Goal: Find specific page/section: Find specific page/section

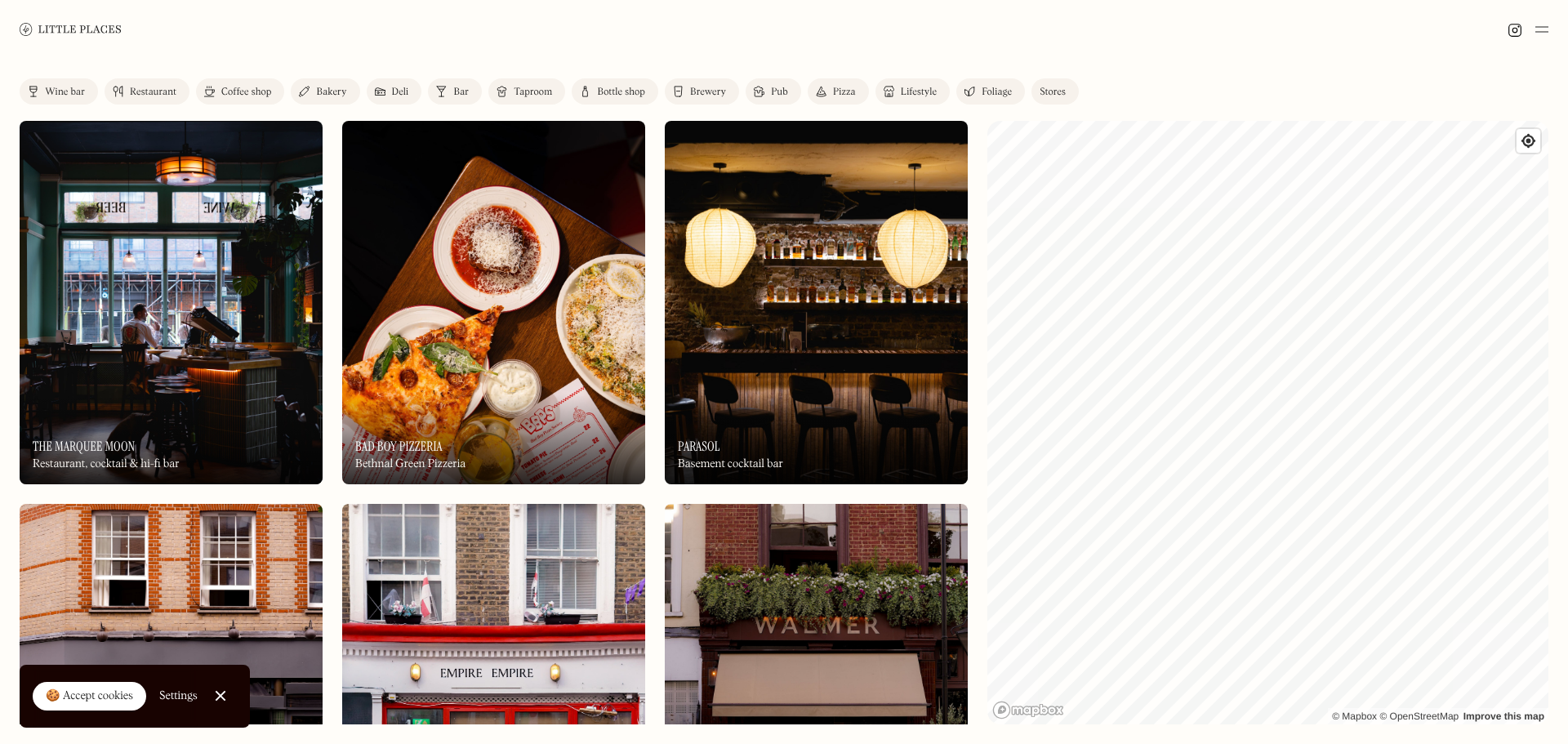
click at [453, 90] on link "Bar" at bounding box center [455, 91] width 54 height 26
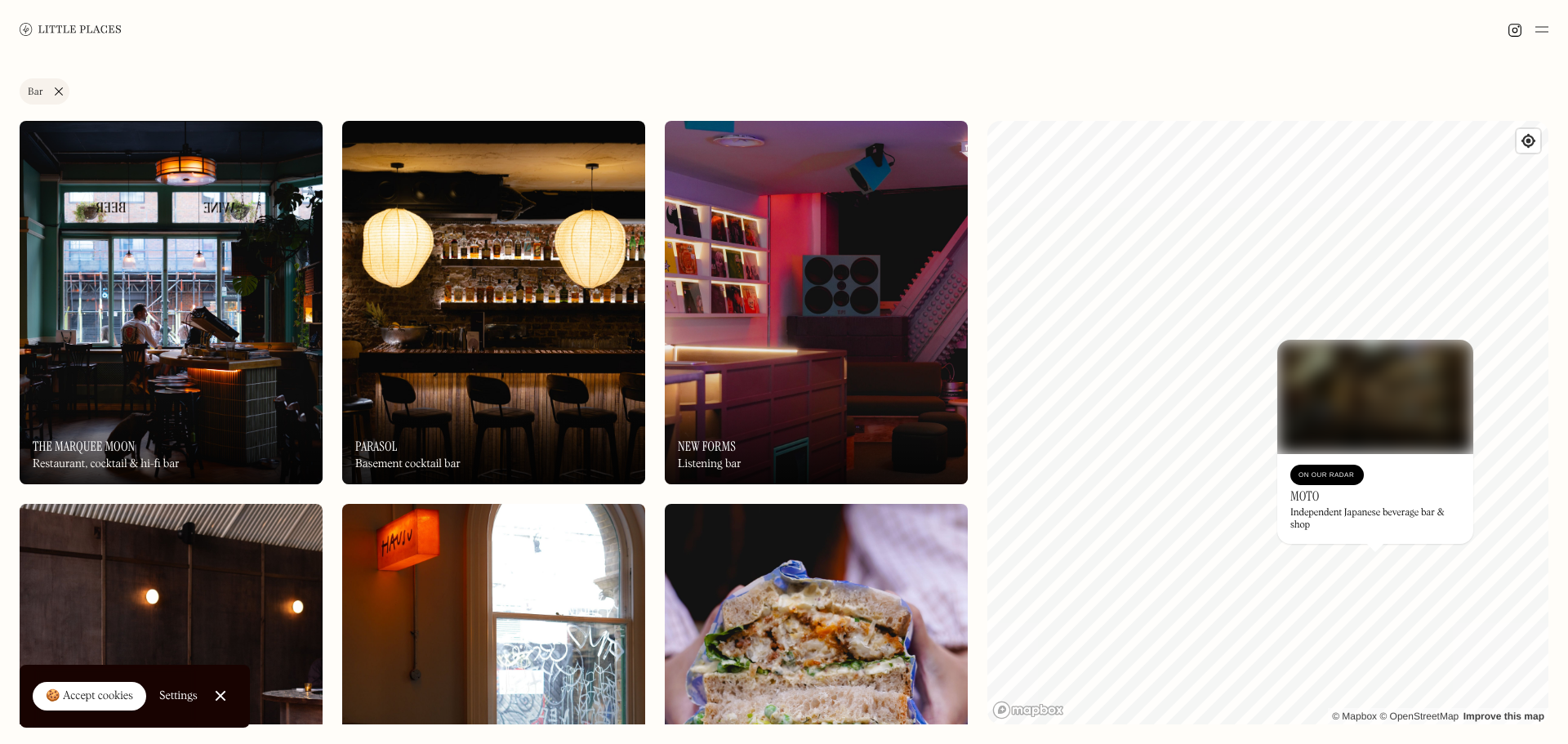
click at [1361, 514] on div "Independent Japanese beverage bar & shop" at bounding box center [1374, 518] width 170 height 23
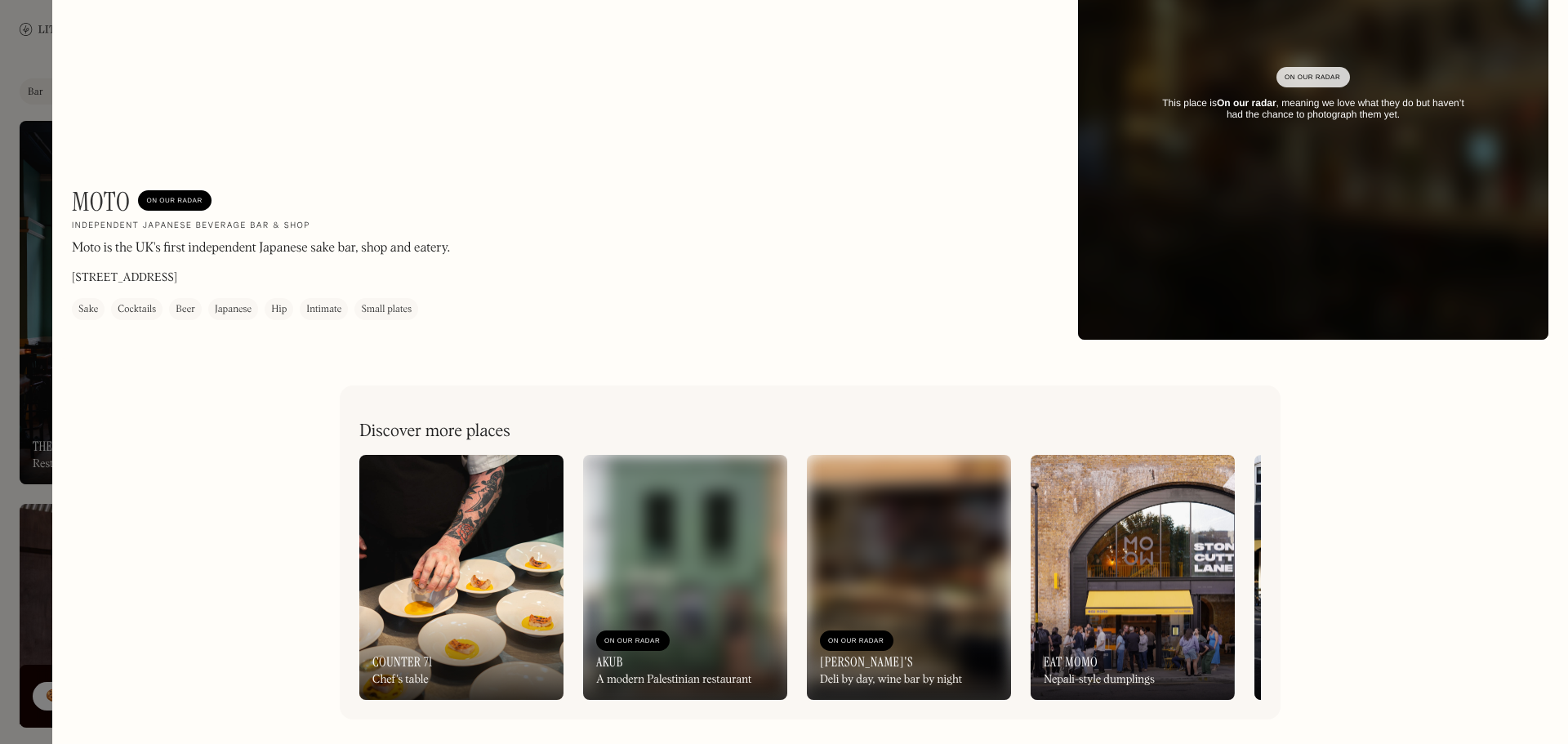
scroll to position [171, 0]
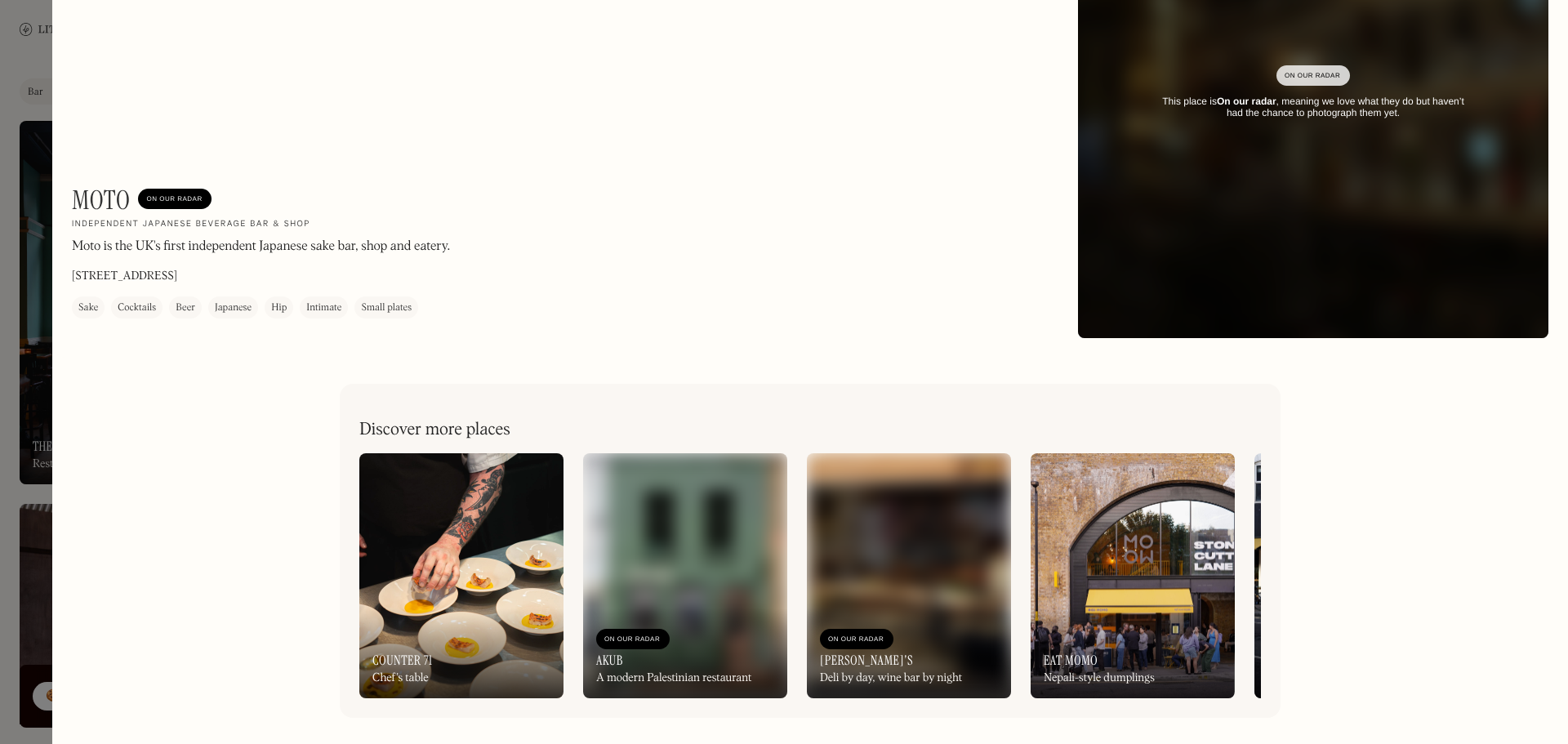
click at [33, 491] on div at bounding box center [784, 372] width 1568 height 744
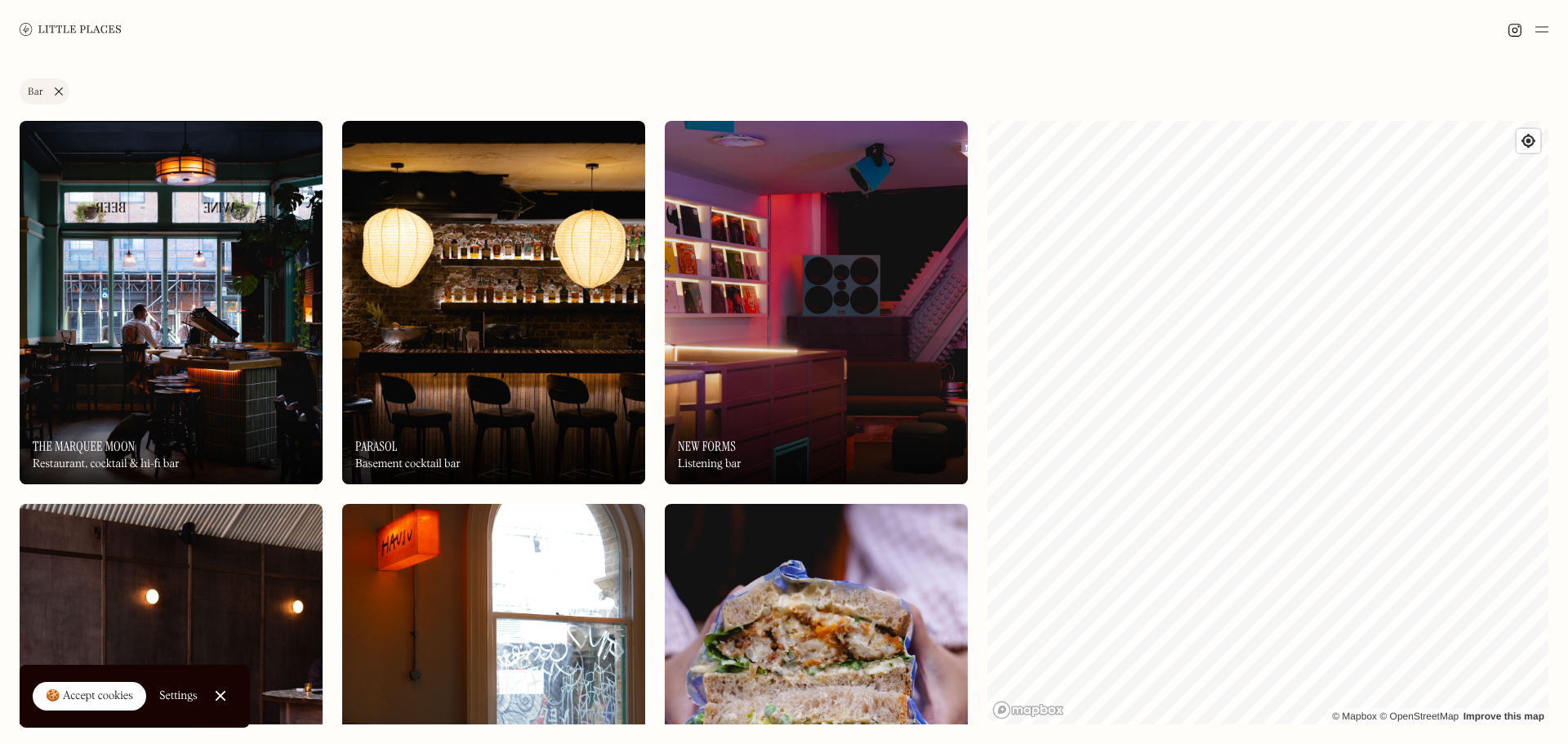
click at [1166, 114] on div "Label Bar Wine bar Restaurant Coffee shop Bakery Deli Bar Taproom Bottle shop B…" at bounding box center [784, 401] width 1568 height 685
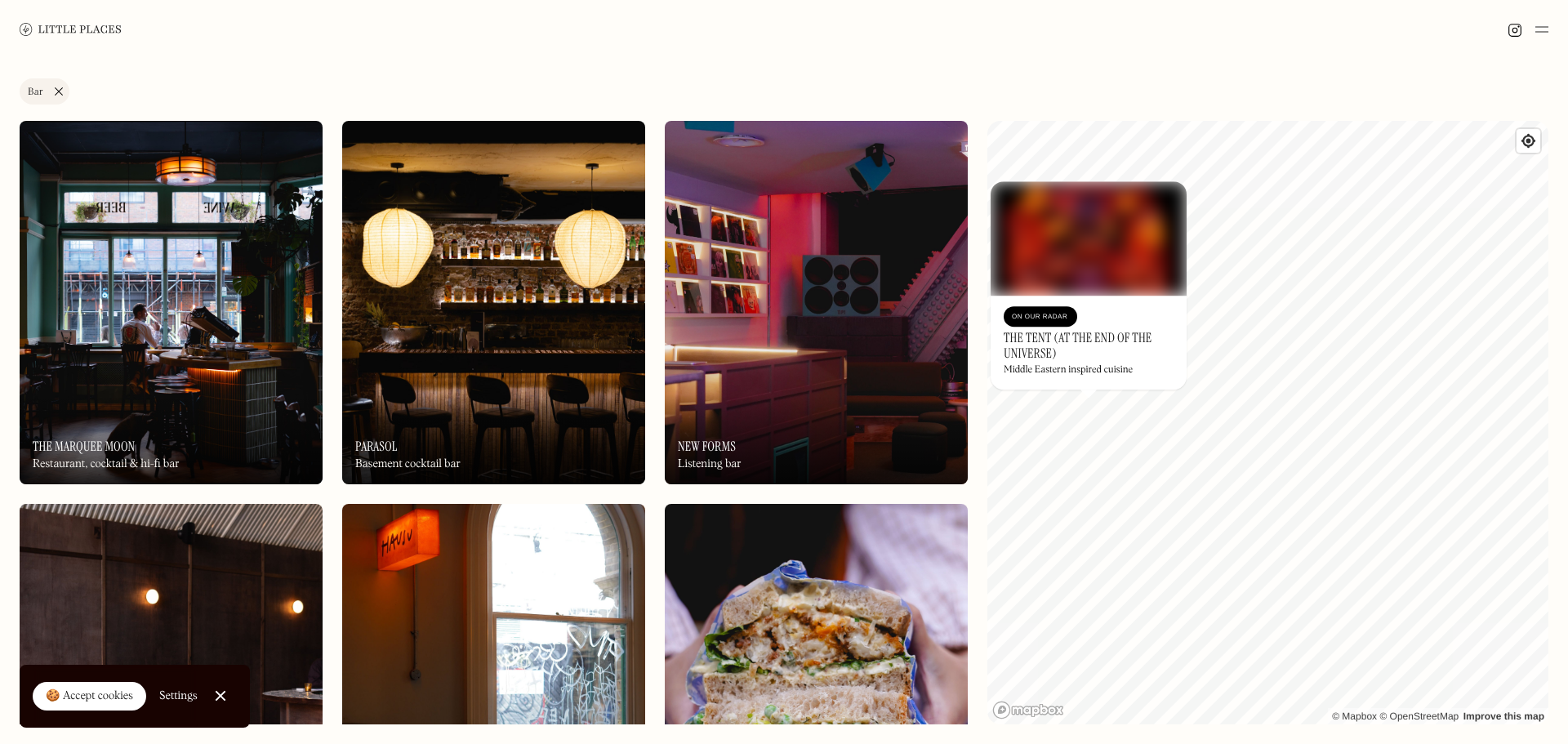
click at [1199, 438] on div "© Mapbox © OpenStreetMap Improve this map On Our Radar The Tent (at the End of …" at bounding box center [1268, 422] width 561 height 604
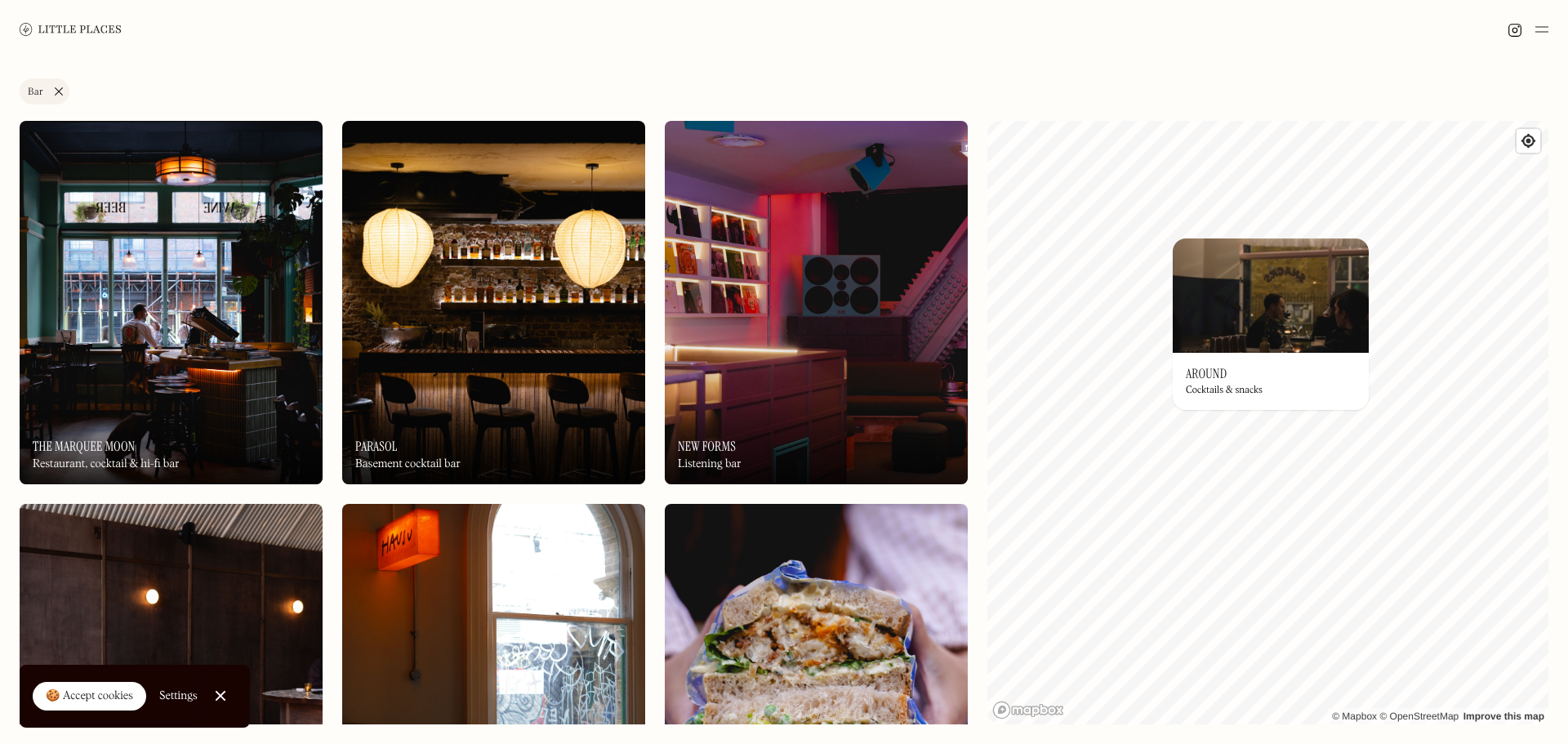
click at [1215, 369] on h3 "Around" at bounding box center [1206, 373] width 41 height 16
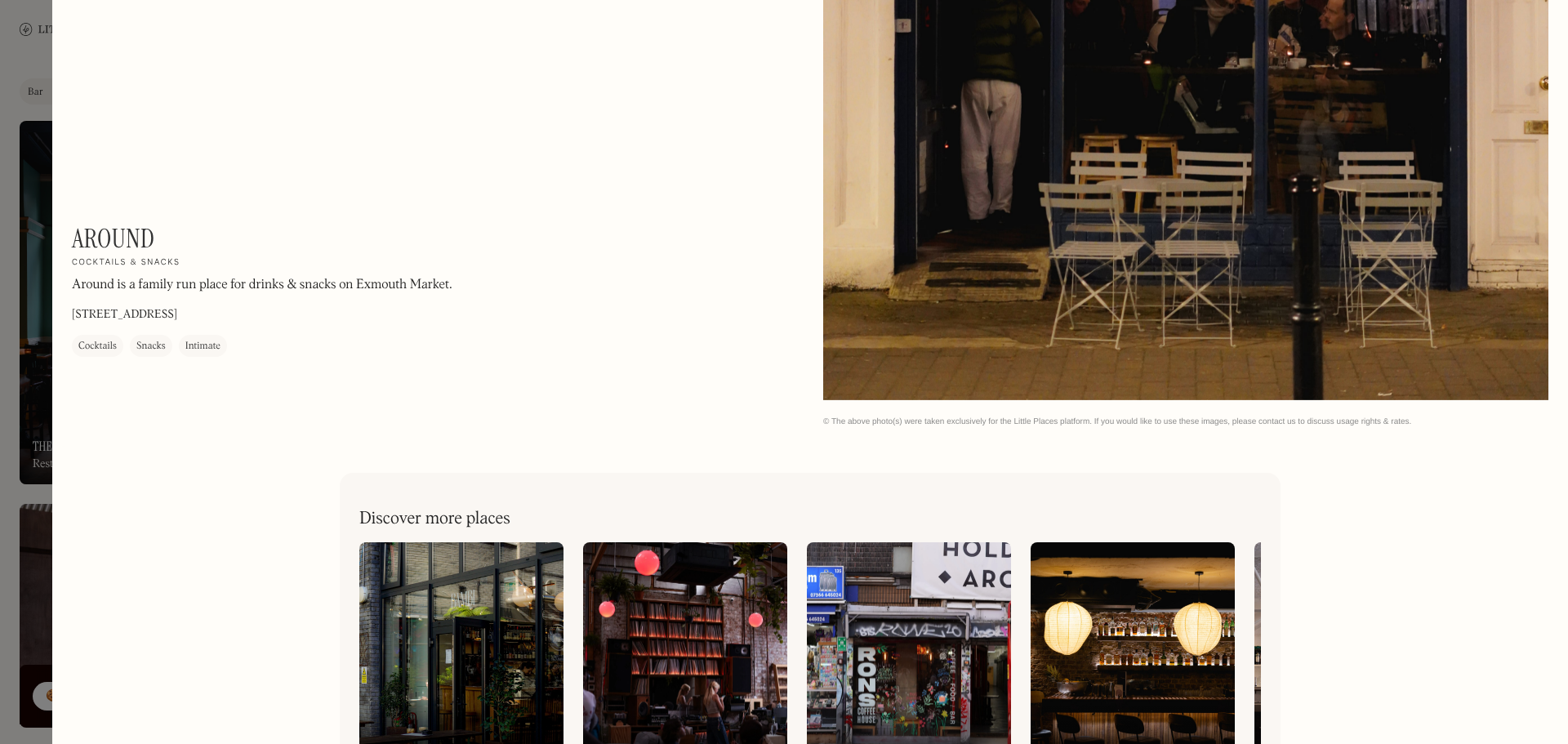
scroll to position [3265, 0]
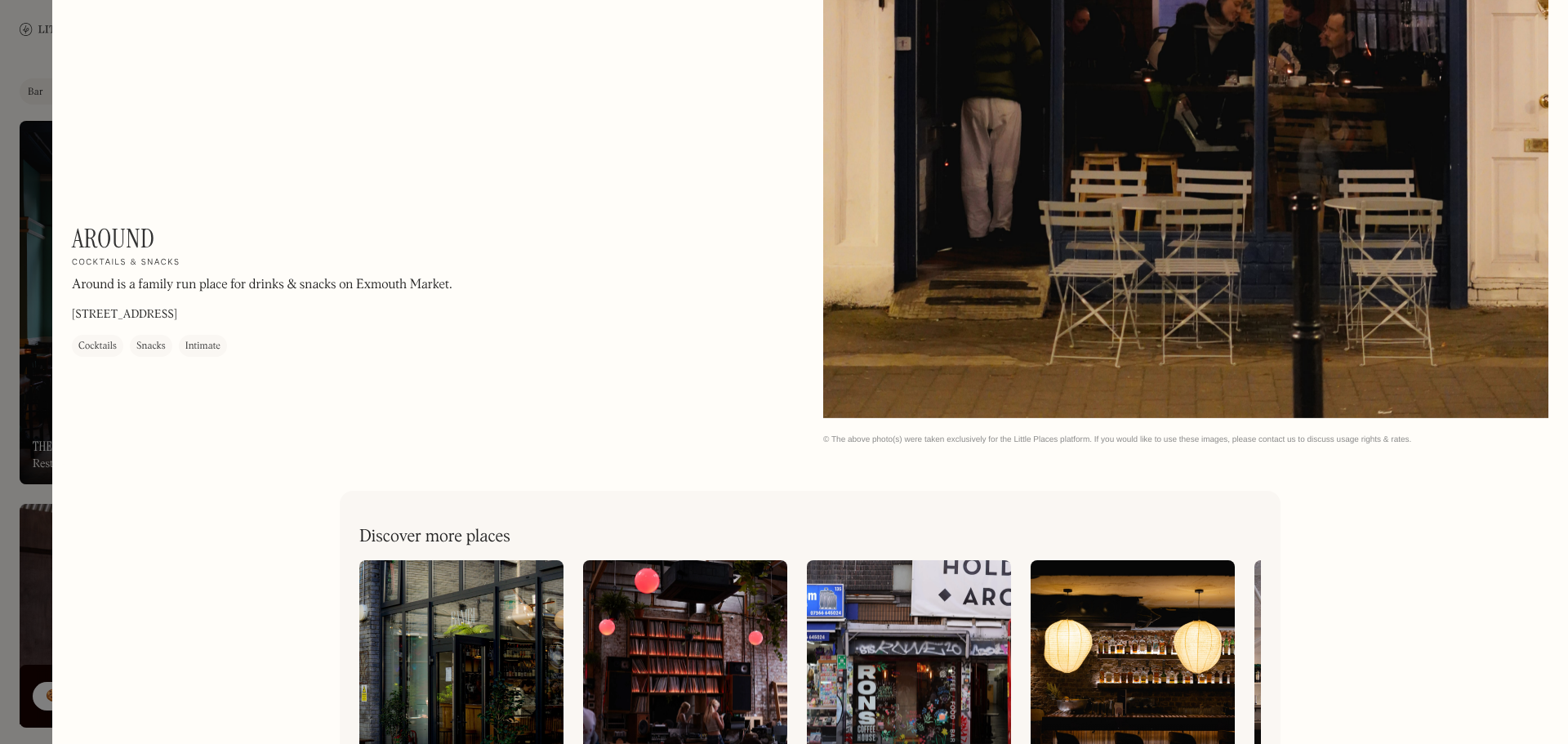
click at [48, 334] on div at bounding box center [784, 372] width 1568 height 744
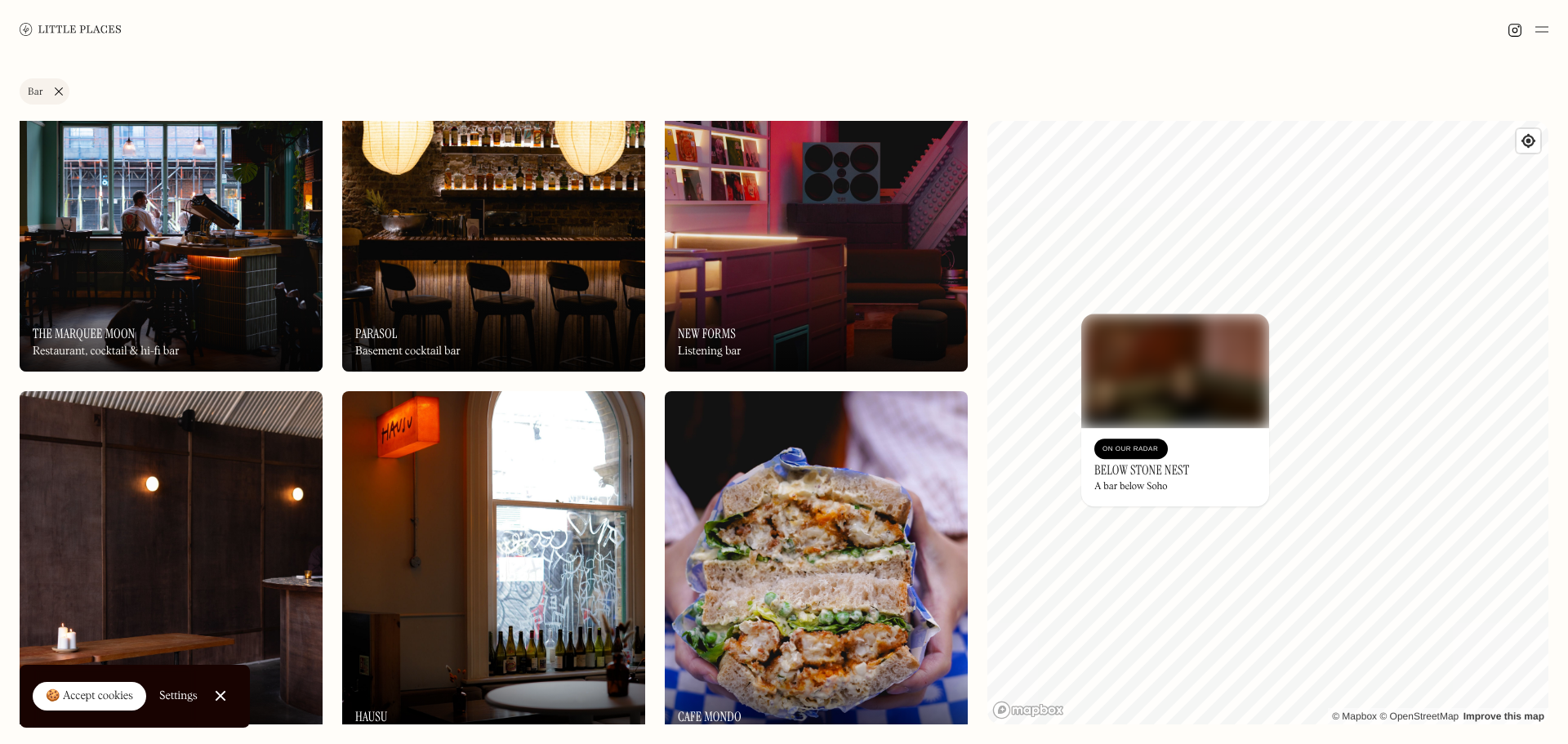
scroll to position [408, 0]
